Goal: Communication & Community: Answer question/provide support

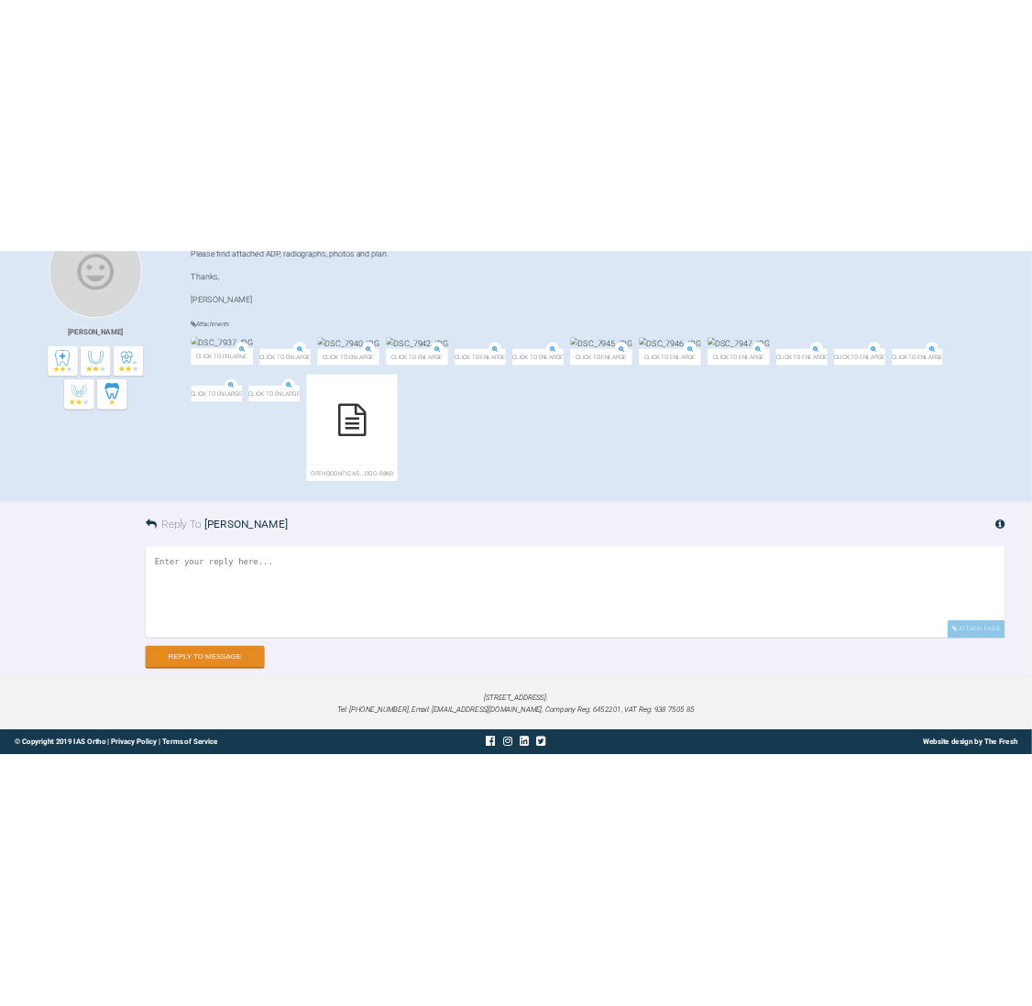
scroll to position [1124, 0]
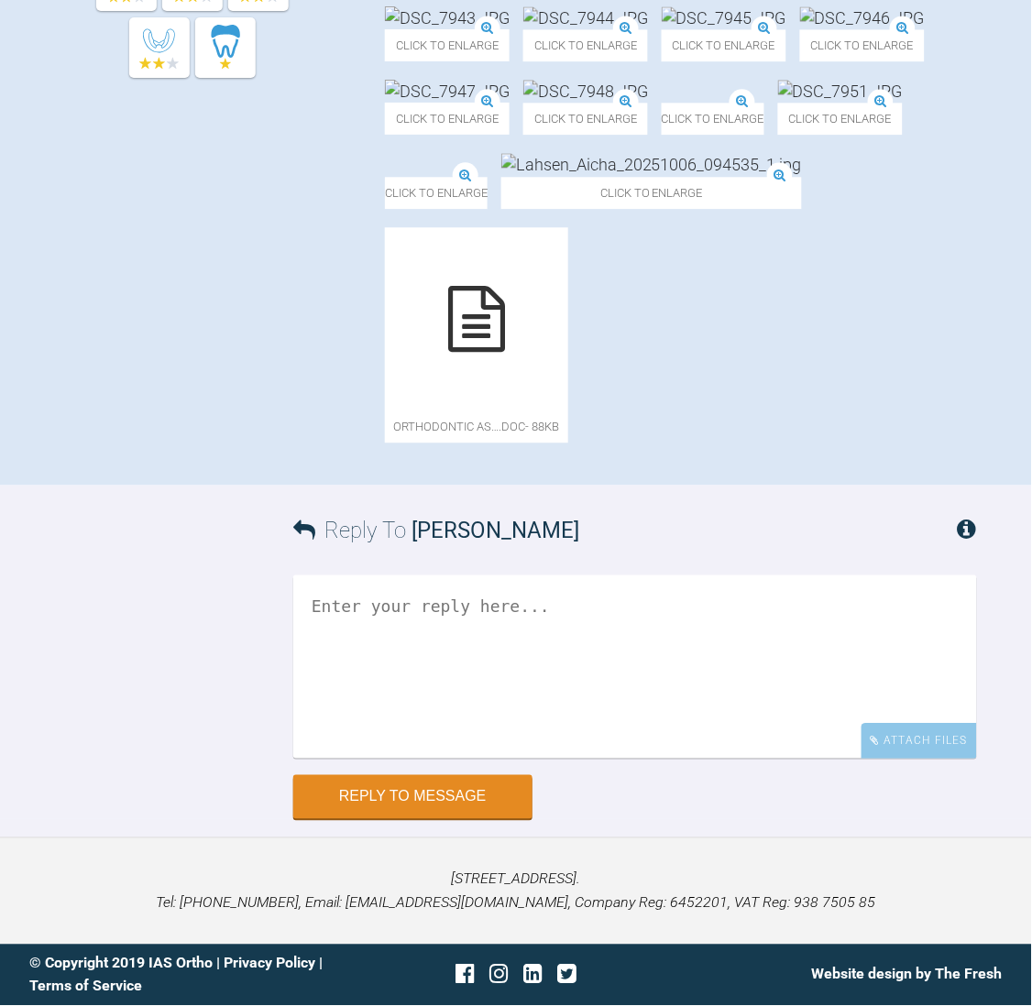
click at [225, 412] on div "[PERSON_NAME]" at bounding box center [220, 88] width 330 height 762
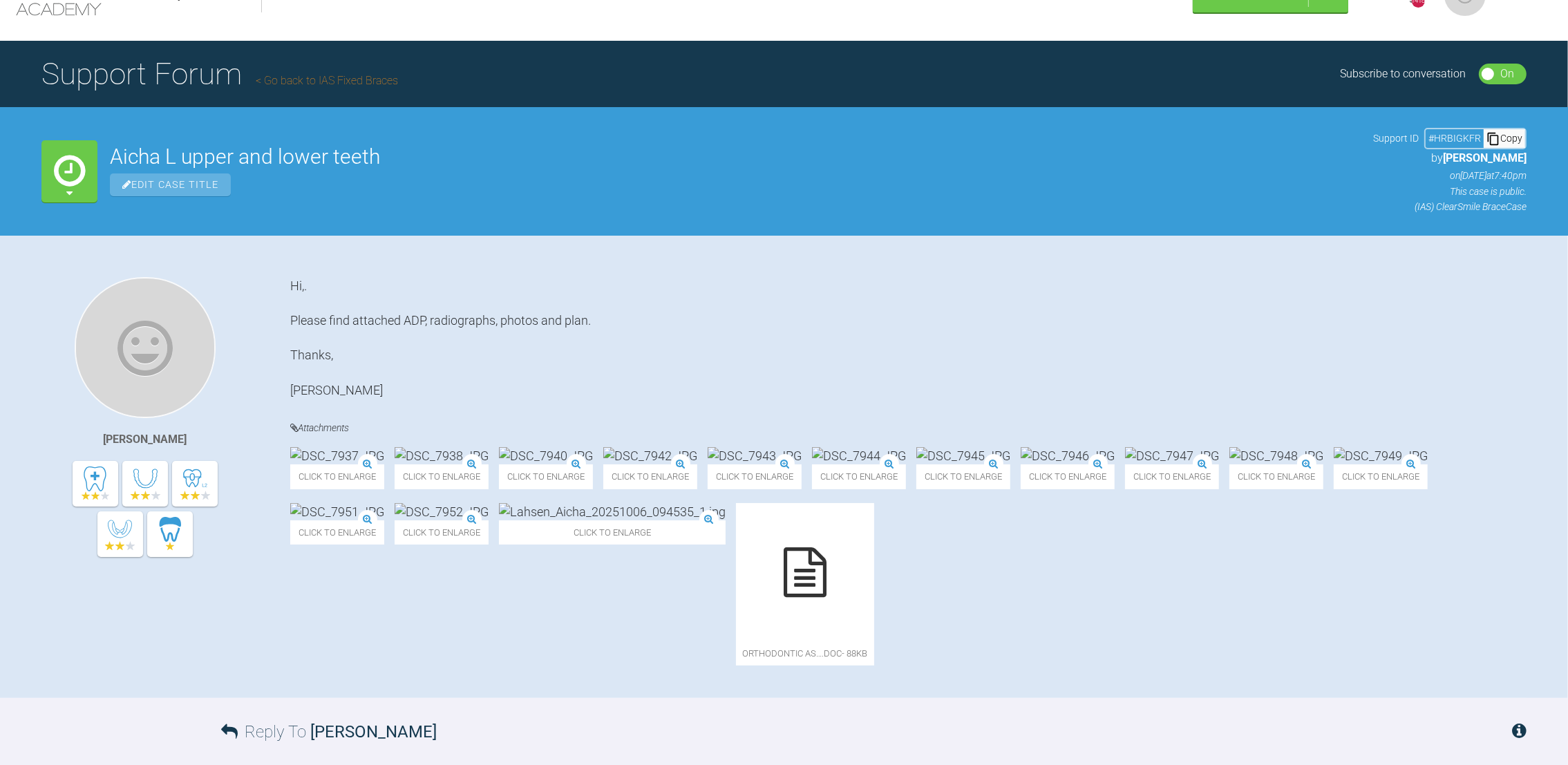
scroll to position [0, 0]
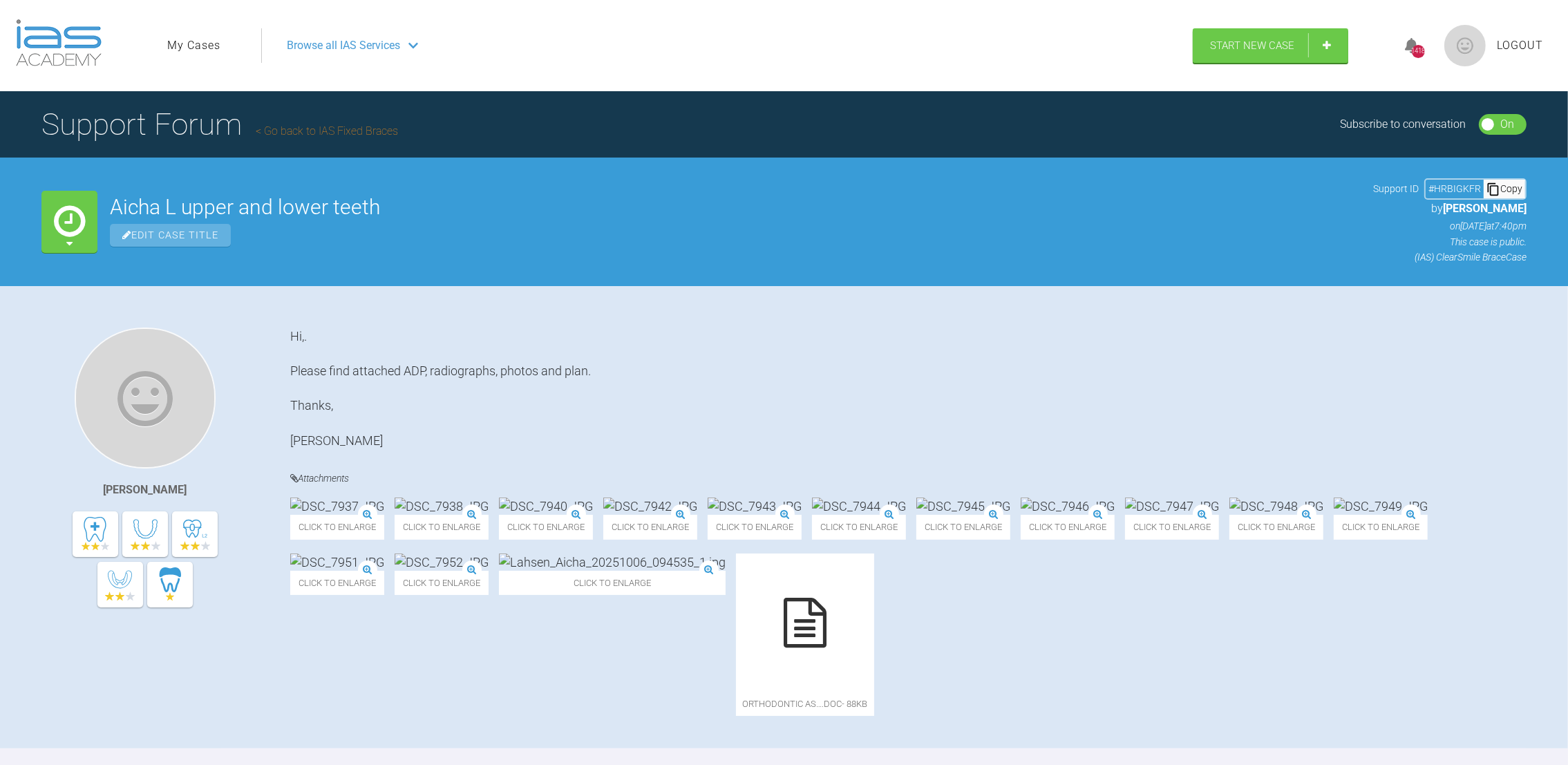
click at [207, 49] on link "My Cases" at bounding box center [194, 46] width 54 height 18
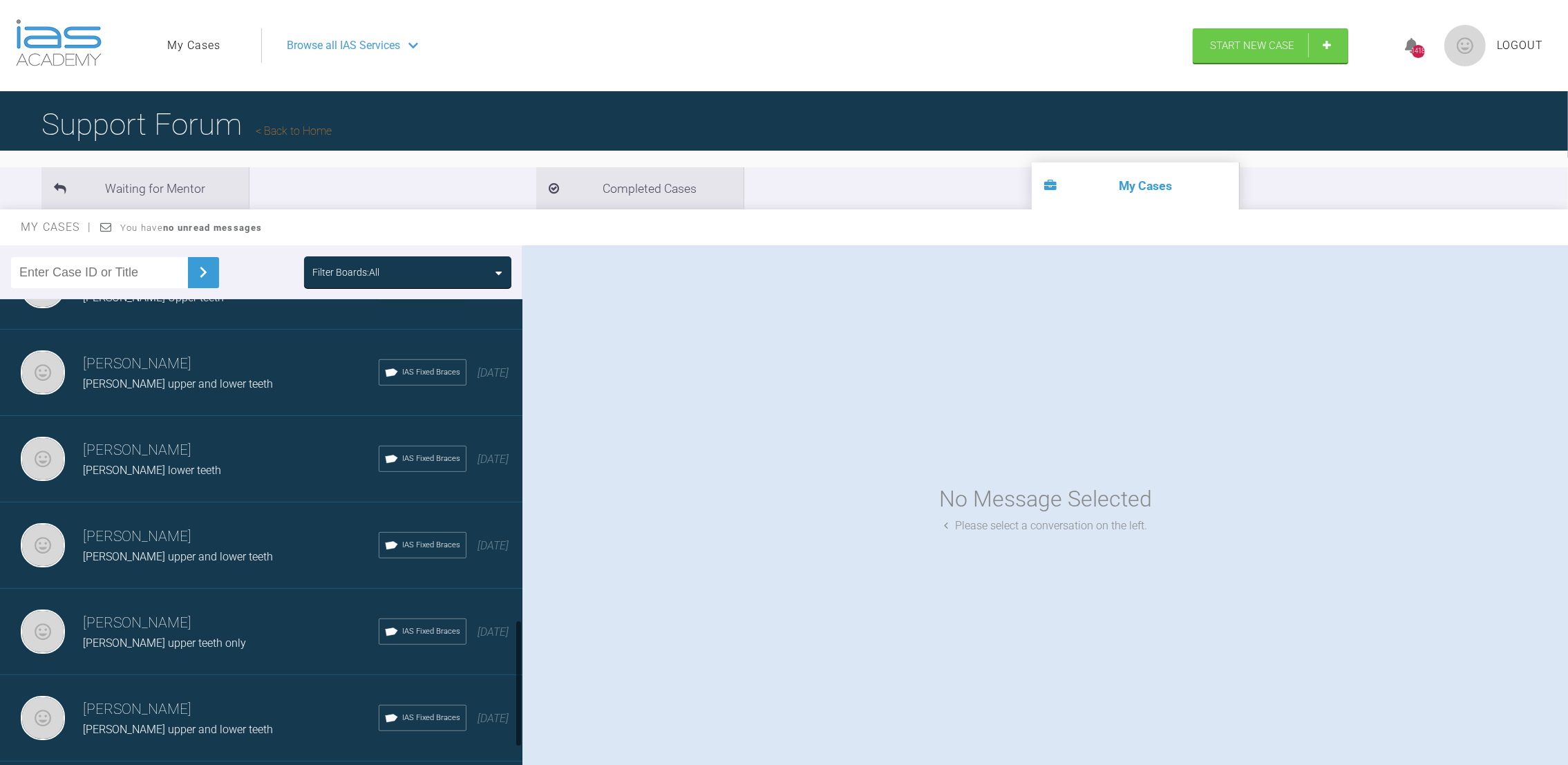
scroll to position [1278, 0]
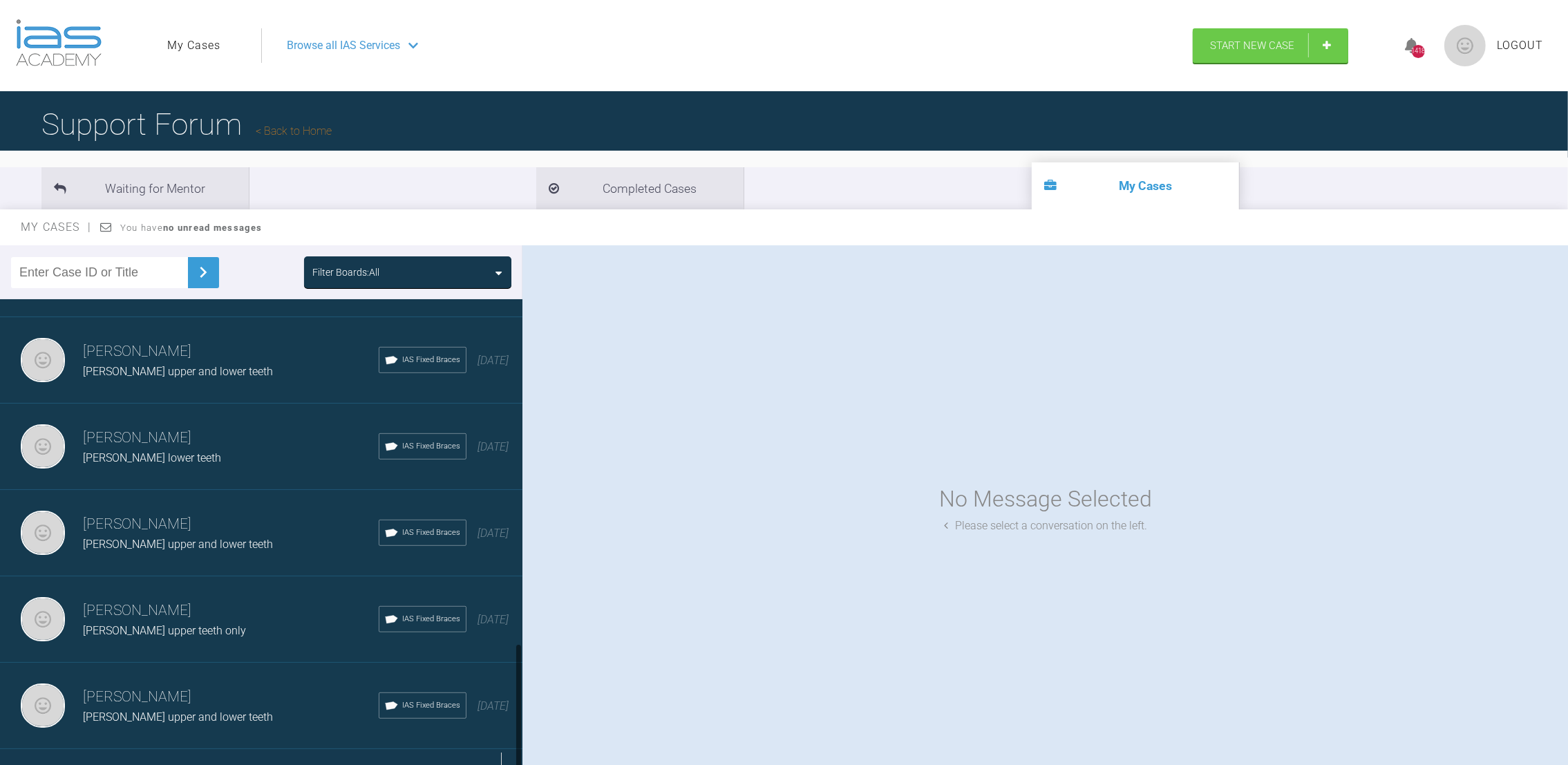
drag, startPoint x: 519, startPoint y: 337, endPoint x: 486, endPoint y: 735, distance: 399.4
click at [486, 735] on div "[PERSON_NAME] [PERSON_NAME] lower teeth IAS Fixed Braces 17 hours ago [PERSON_N…" at bounding box center [261, 536] width 523 height 472
click at [255, 749] on div "Load more" at bounding box center [269, 770] width 539 height 43
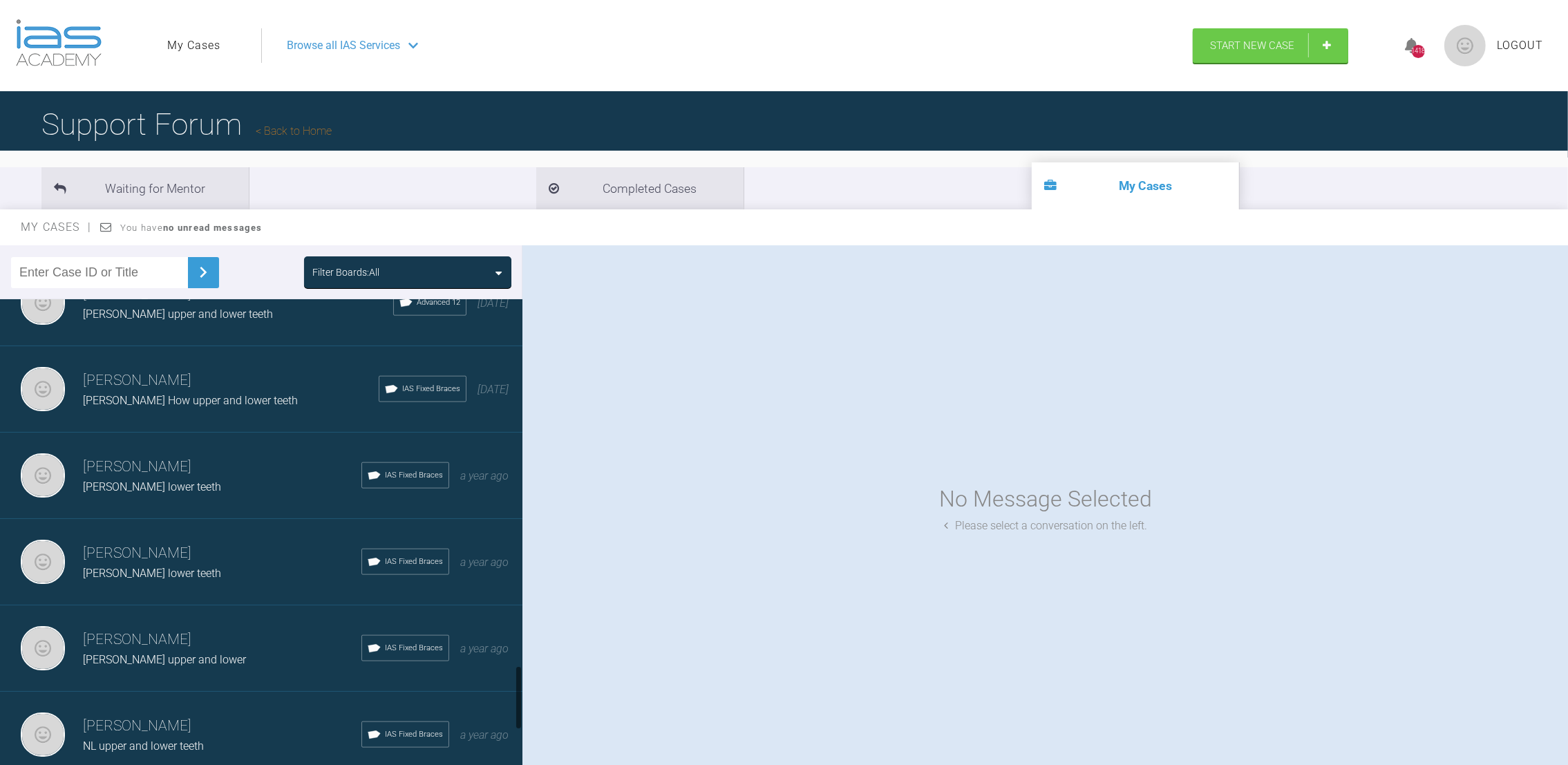
scroll to position [2988, 0]
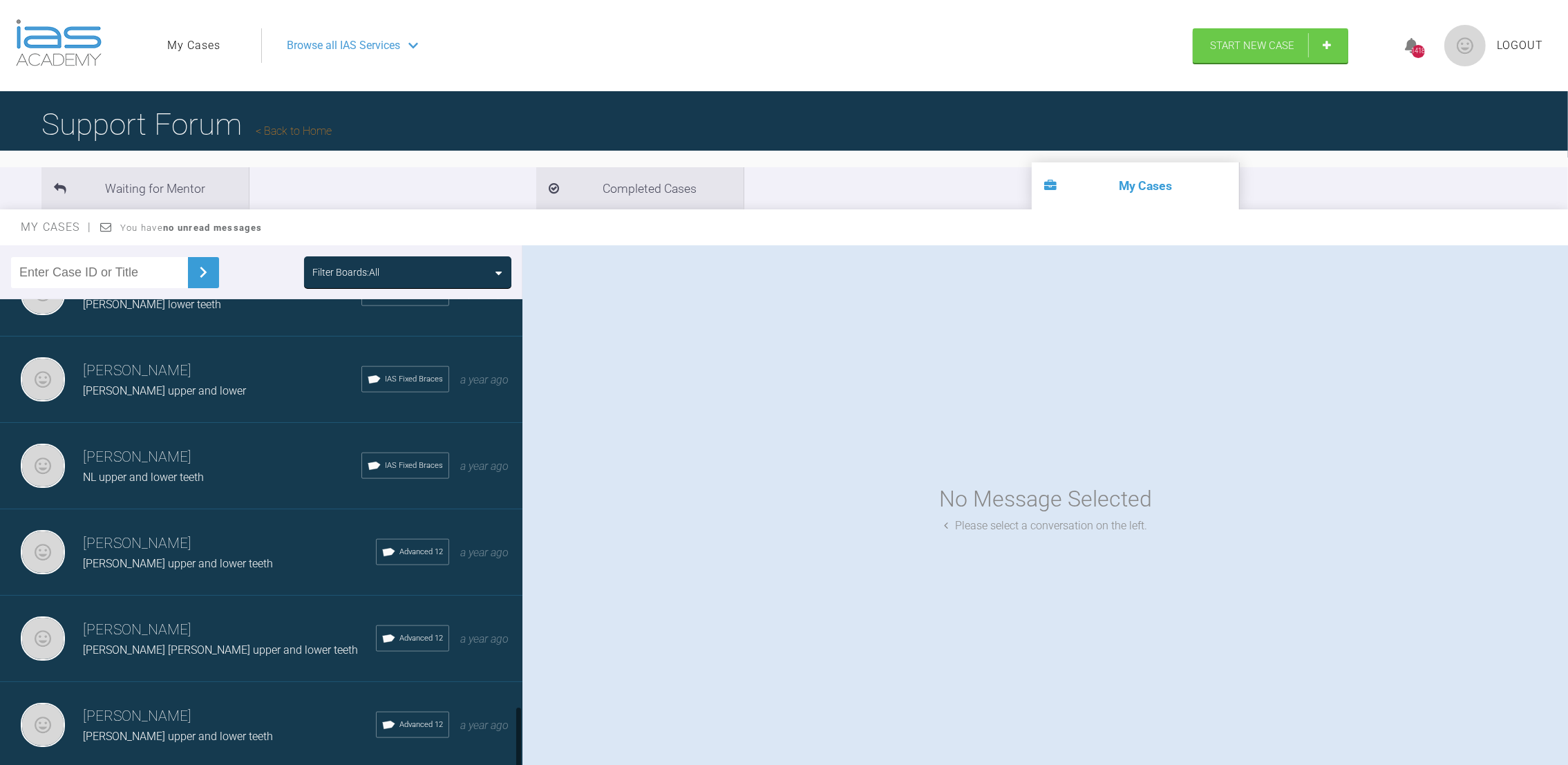
drag, startPoint x: 519, startPoint y: 494, endPoint x: 504, endPoint y: 748, distance: 254.4
click at [504, 748] on div "[PERSON_NAME] [PERSON_NAME] lower teeth IAS Fixed Braces 17 hours ago [PERSON_N…" at bounding box center [261, 536] width 523 height 472
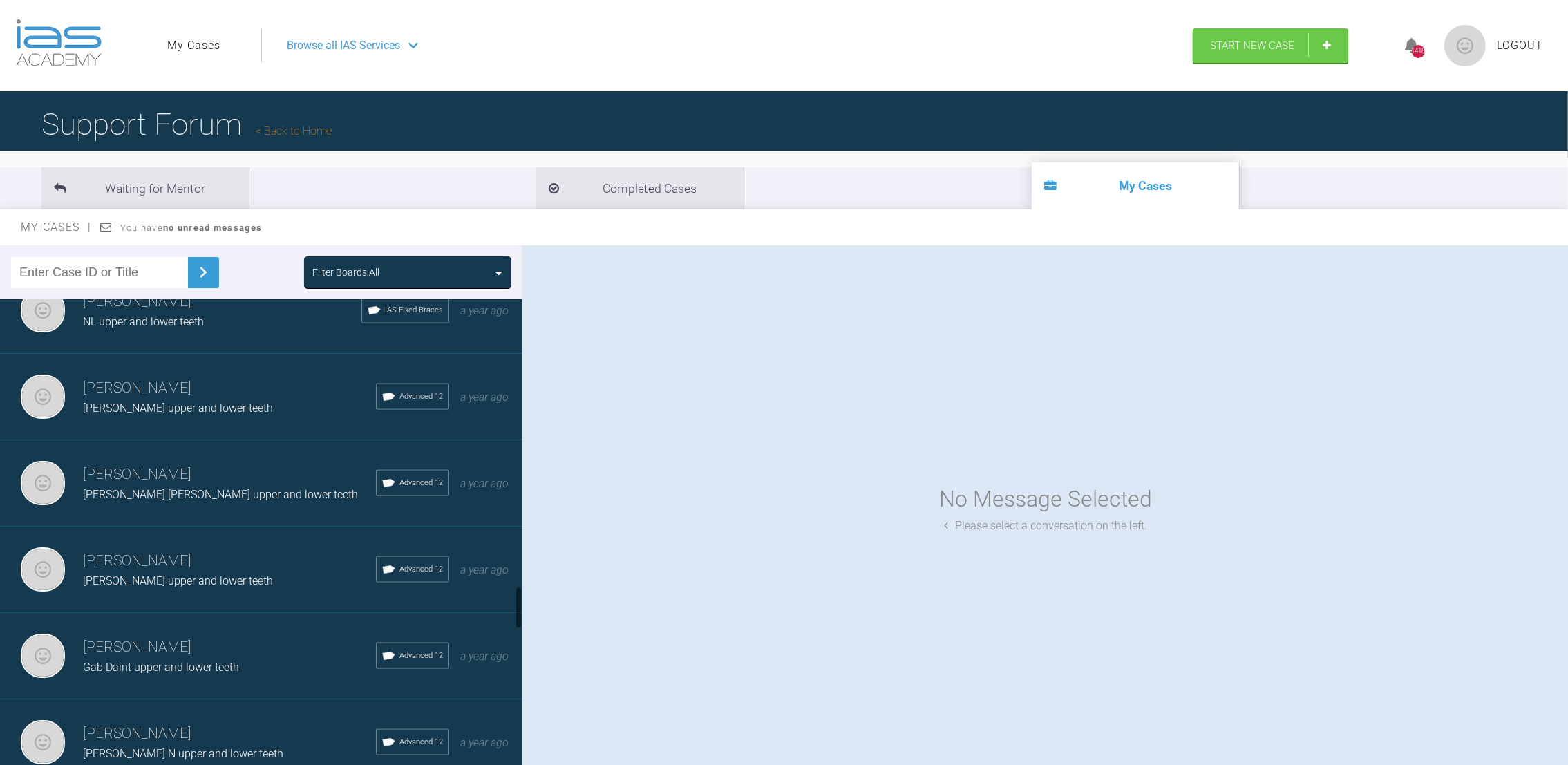
scroll to position [3188, 0]
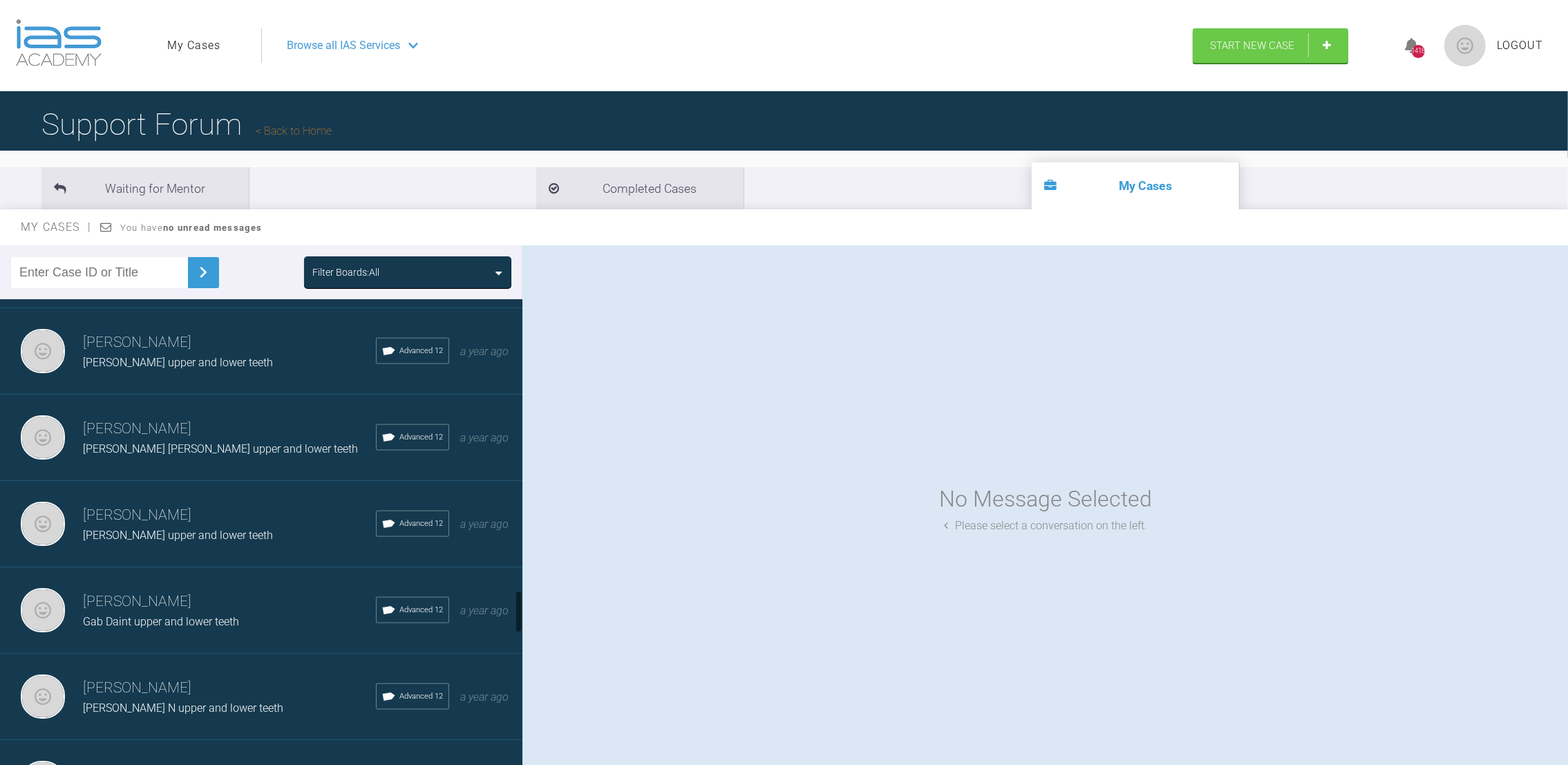
drag, startPoint x: 517, startPoint y: 576, endPoint x: 521, endPoint y: 594, distance: 18.4
click at [521, 594] on div at bounding box center [519, 536] width 8 height 472
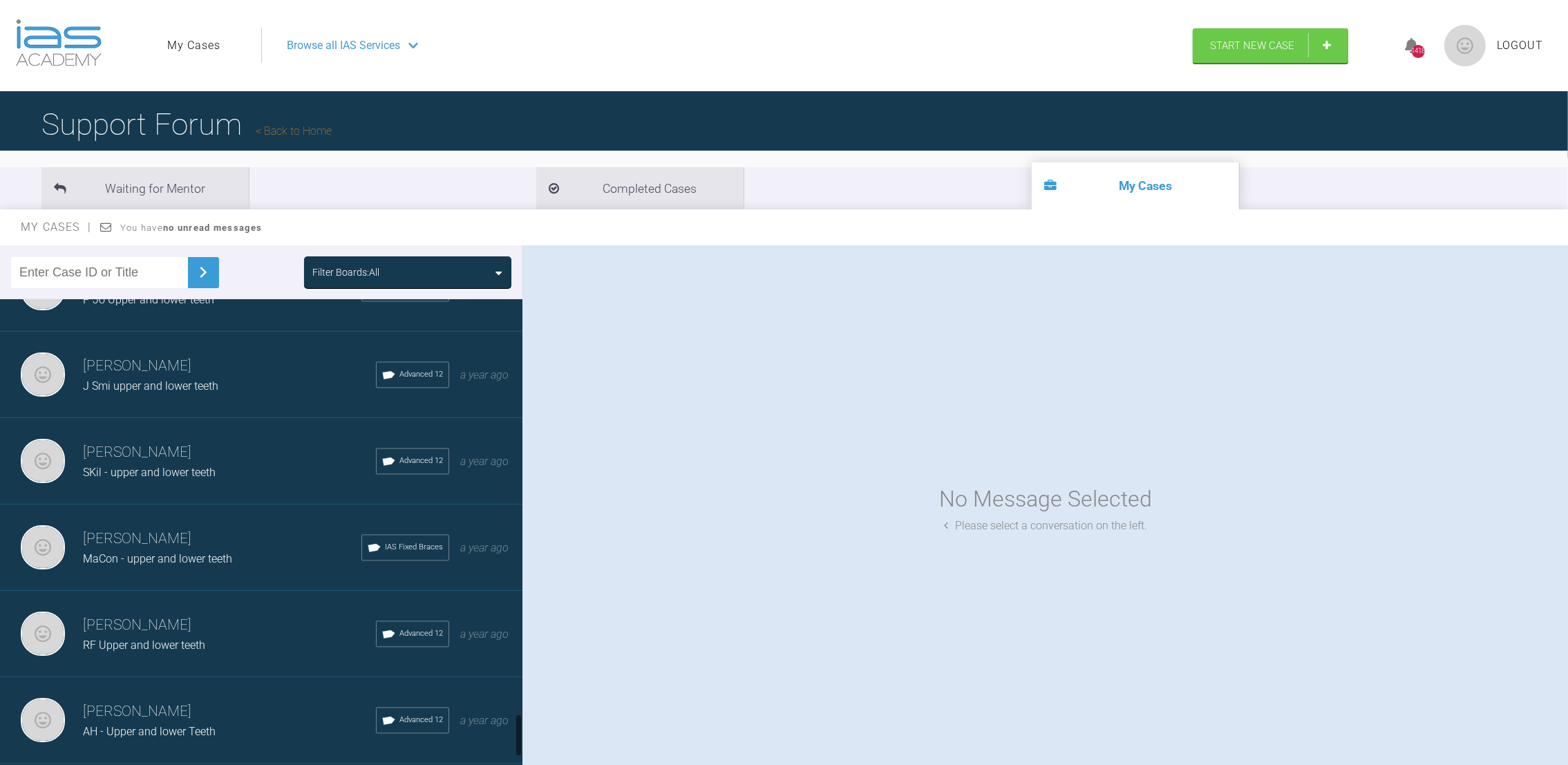
drag, startPoint x: 517, startPoint y: 607, endPoint x: 511, endPoint y: 727, distance: 120.1
click at [511, 727] on div "[PERSON_NAME] [PERSON_NAME] lower teeth IAS Fixed Braces 17 hours ago [PERSON_N…" at bounding box center [261, 536] width 523 height 472
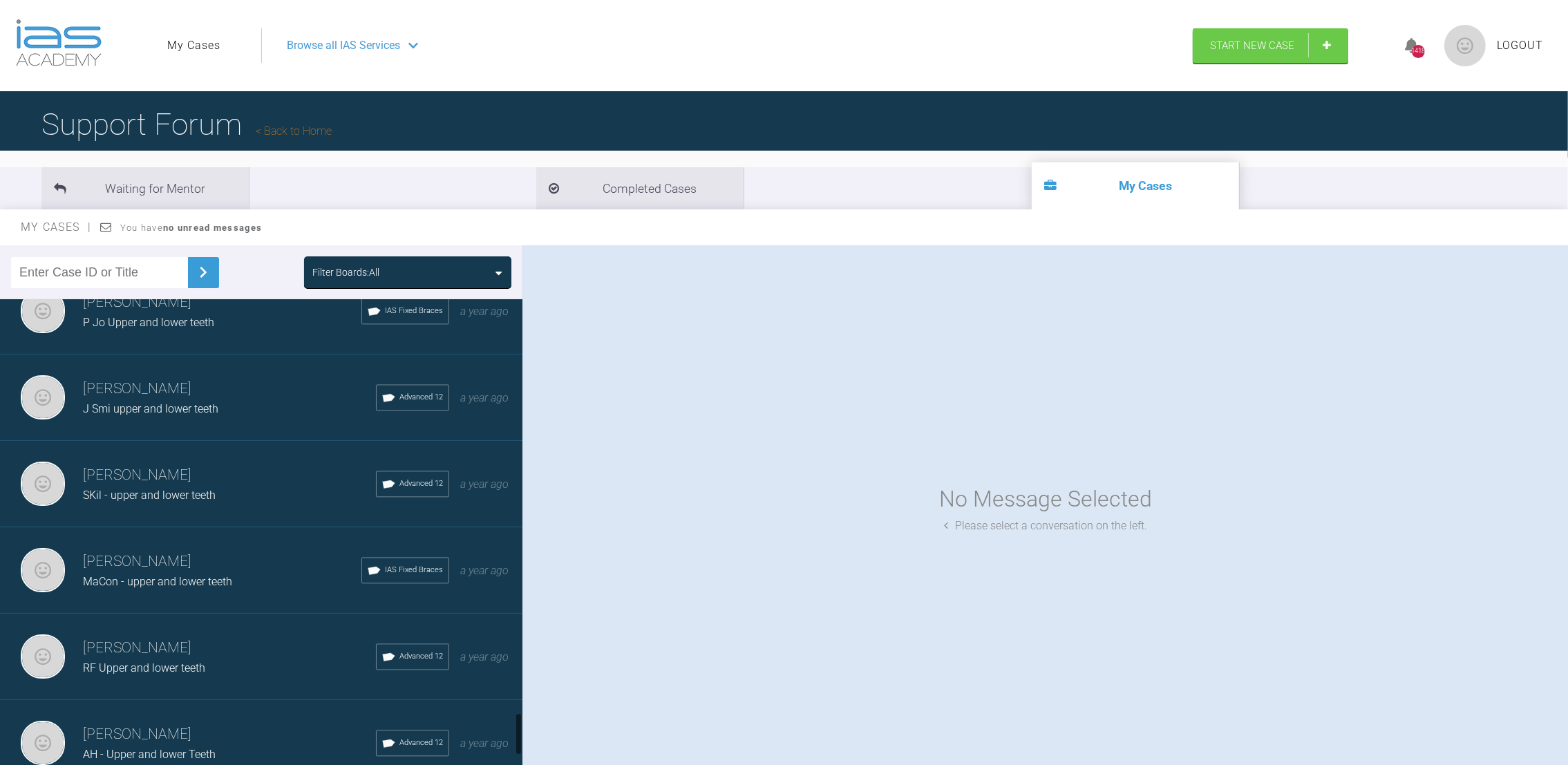
click at [148, 637] on h3 "[PERSON_NAME]" at bounding box center [229, 648] width 293 height 23
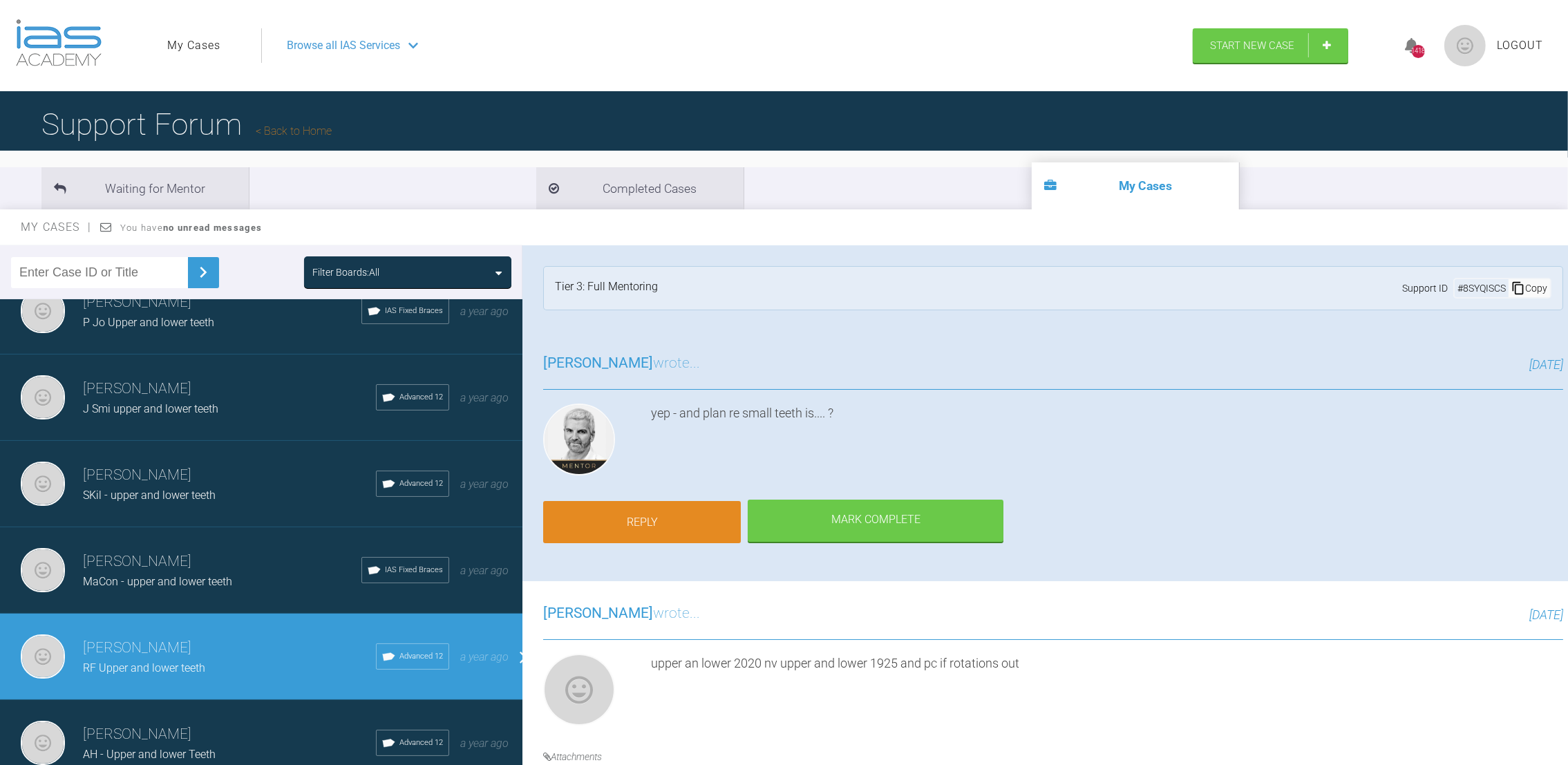
click at [670, 518] on link "Reply" at bounding box center [642, 522] width 198 height 43
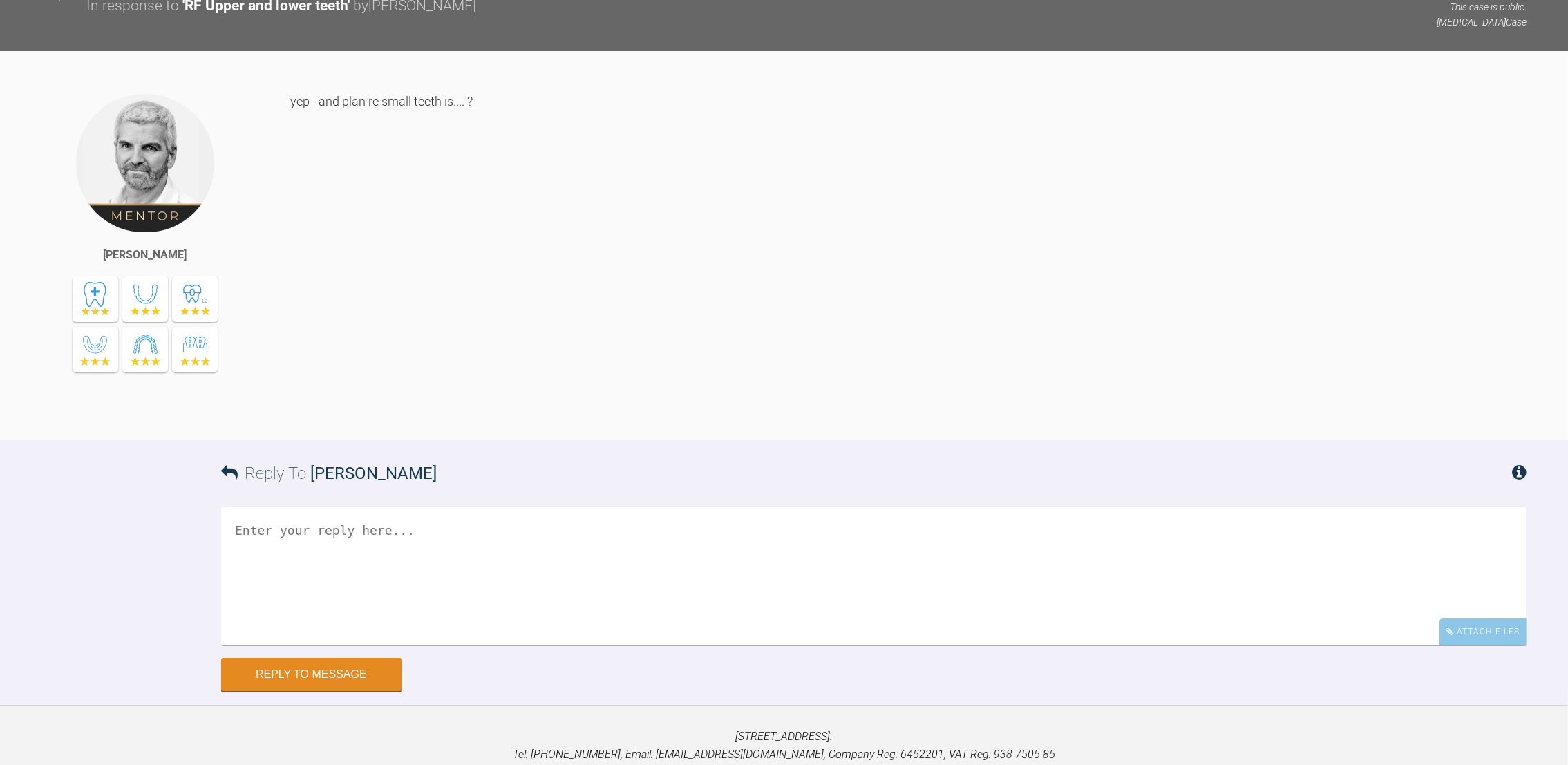
scroll to position [15365, 0]
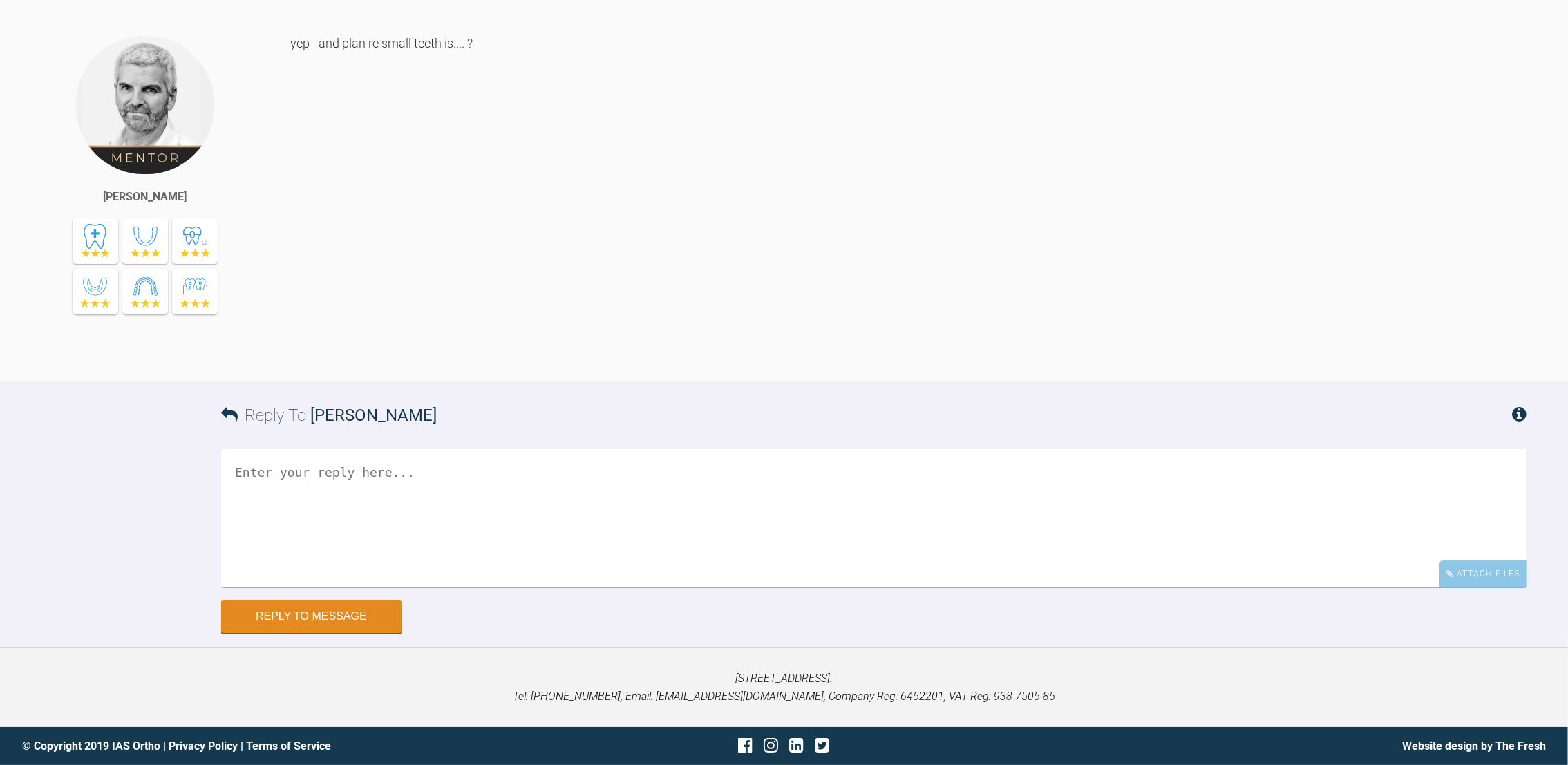
click at [406, 501] on textarea at bounding box center [873, 518] width 1306 height 138
click at [897, 469] on textarea "pt is having comps at end of treatment. uppers are 1.5mms too narrow compared t…" at bounding box center [873, 518] width 1306 height 138
click at [1069, 481] on textarea "pt is having comps at end of treatment. uppers are 1.5mms too narrow compared t…" at bounding box center [873, 518] width 1306 height 138
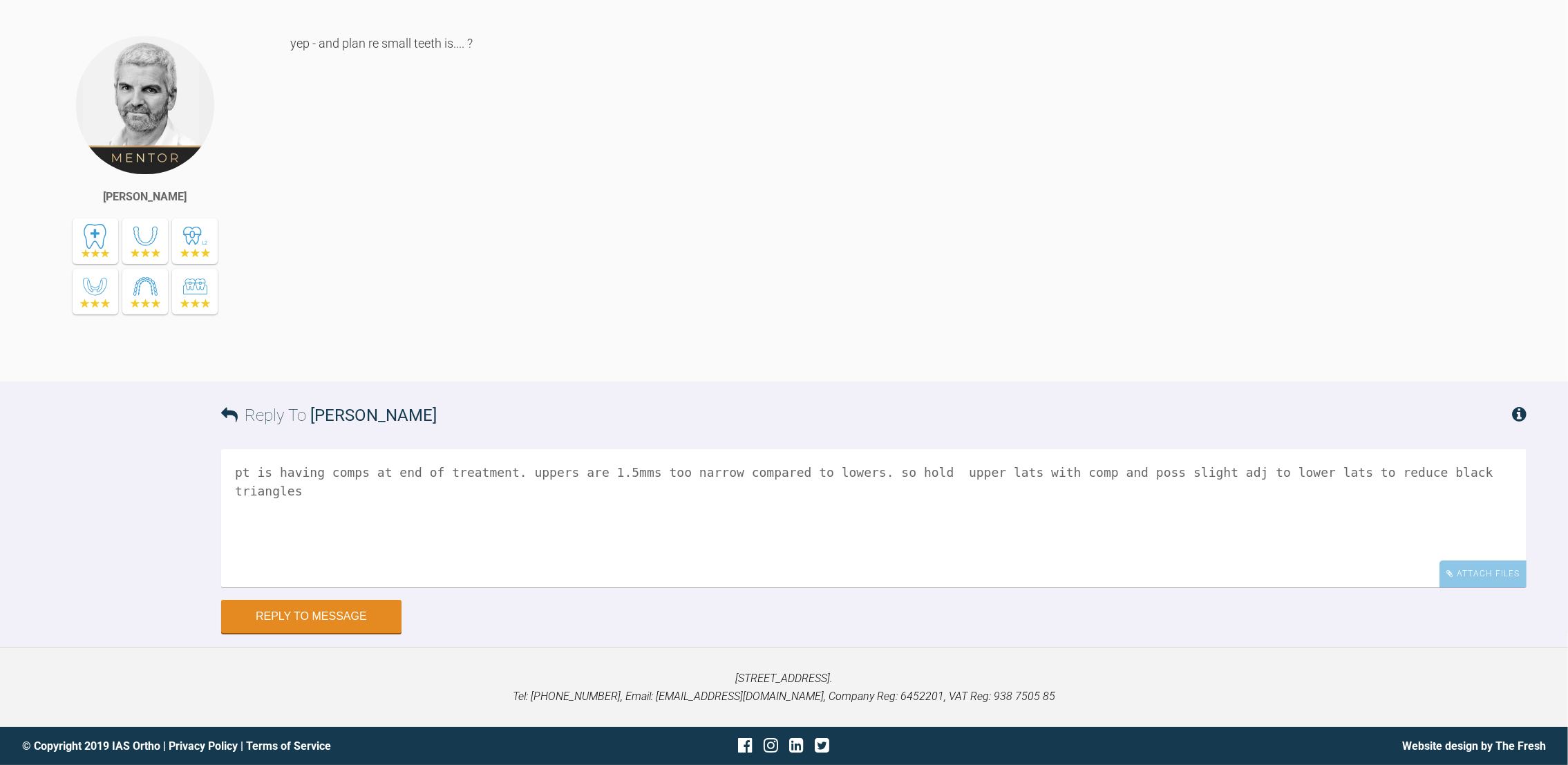
click at [239, 468] on textarea "pt is having comps at end of treatment. uppers are 1.5mms too narrow compared t…" at bounding box center [873, 518] width 1306 height 138
click at [828, 473] on textarea "Pt is having comps at end of treatment. uppers are 1.5mms too narrow compared t…" at bounding box center [873, 518] width 1306 height 138
click at [972, 469] on textarea "Pt is having comps at end of treatment. 1.5mm discrep. so hold upper lats with …" at bounding box center [873, 518] width 1306 height 138
click at [552, 473] on textarea "Pt is having comps at end of treatment. 1.5mm discrep. so hold upper lats with …" at bounding box center [873, 518] width 1306 height 138
type textarea "Pt is having comps at end of treatment. 1.5[PERSON_NAME] discrep. so hold upper…"
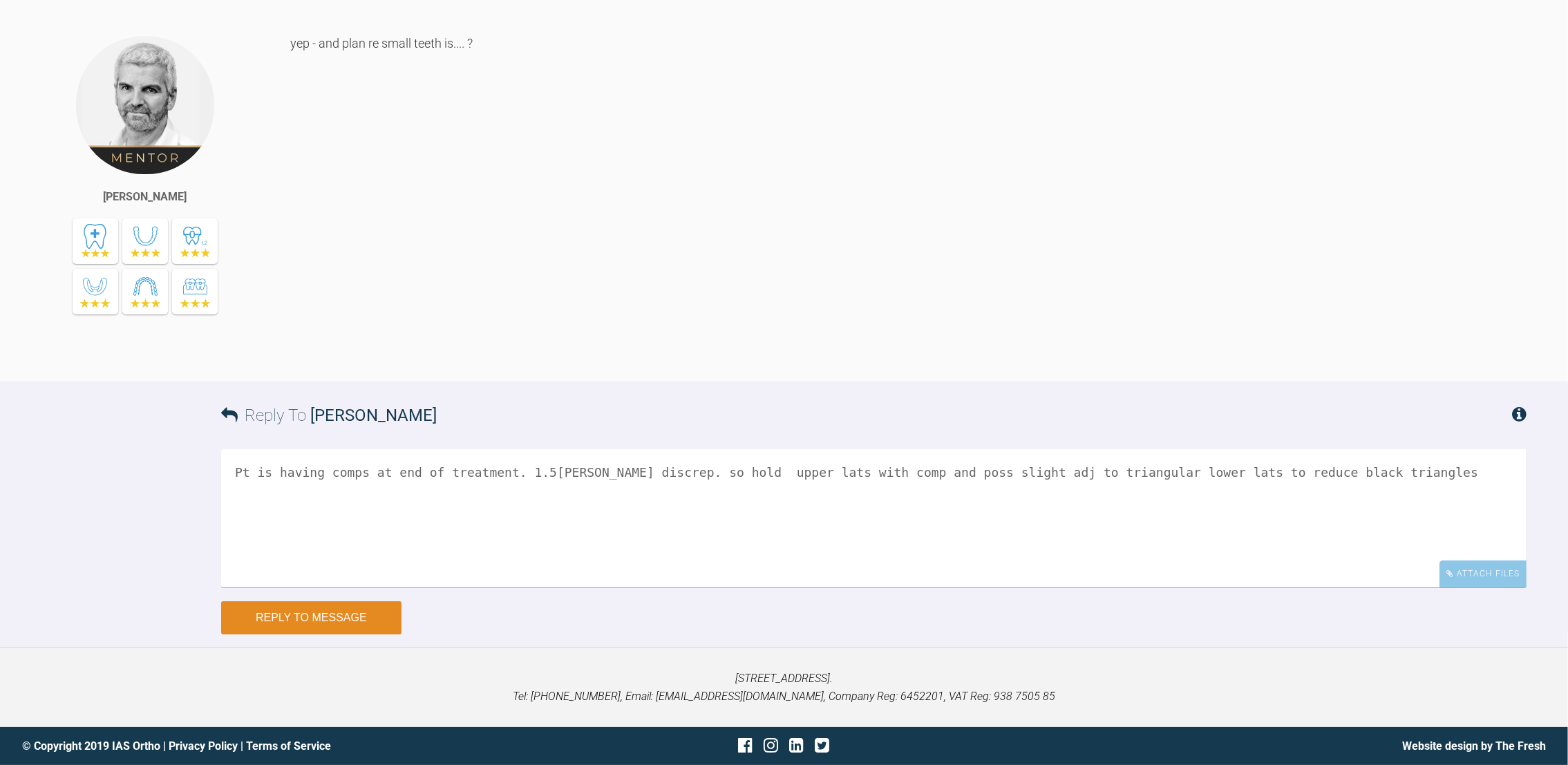
click at [298, 616] on button "Reply to Message" at bounding box center [311, 618] width 180 height 33
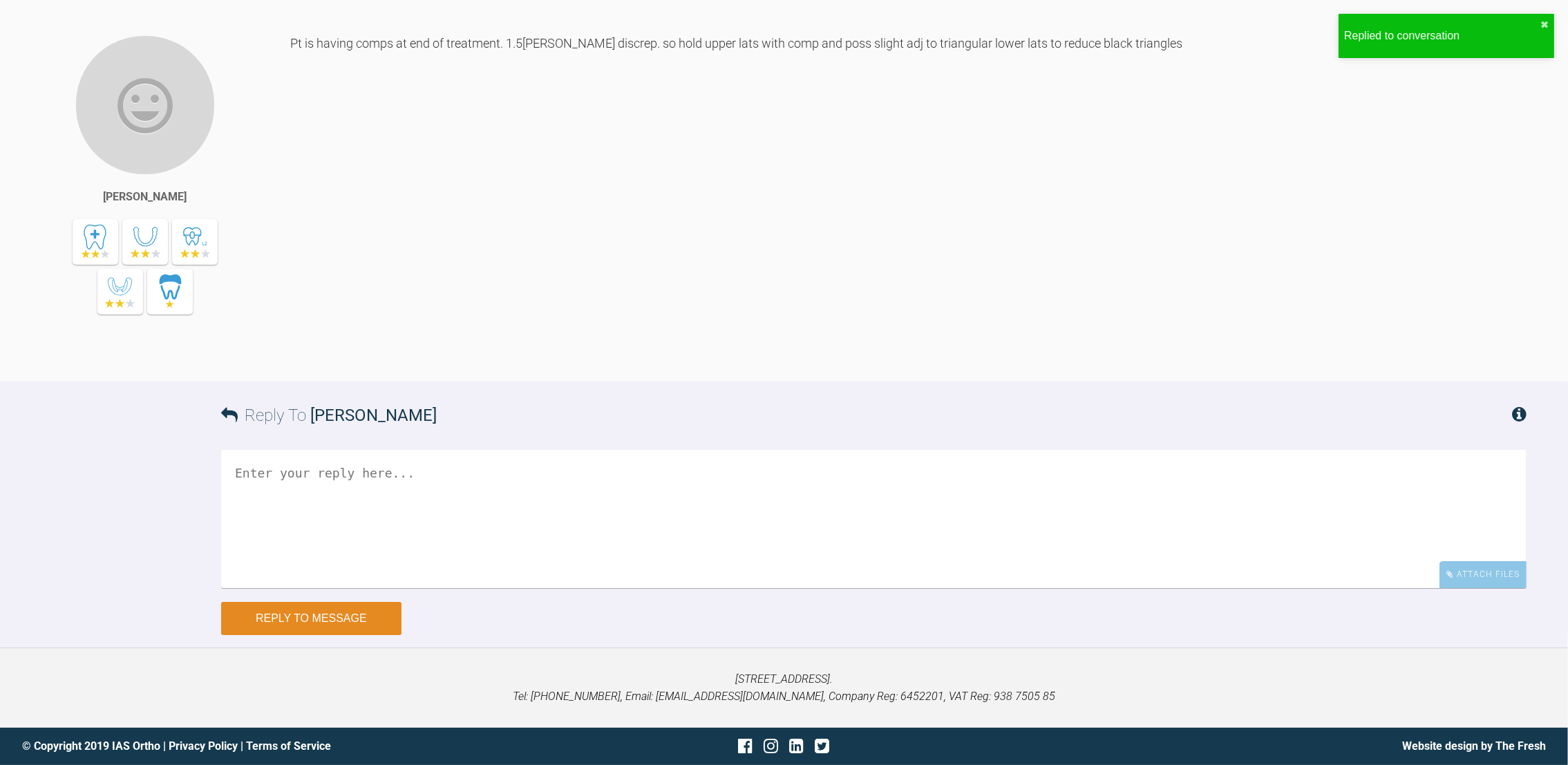
scroll to position [15842, 0]
